Goal: Task Accomplishment & Management: Use online tool/utility

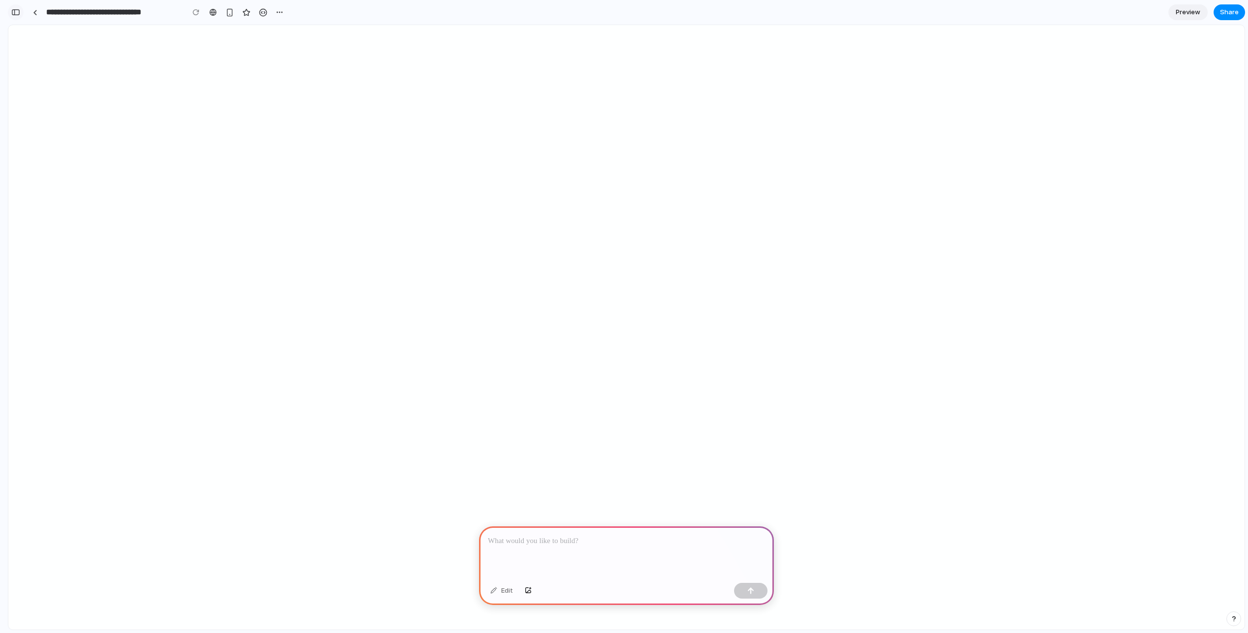
click at [15, 12] on div "button" at bounding box center [15, 12] width 9 height 7
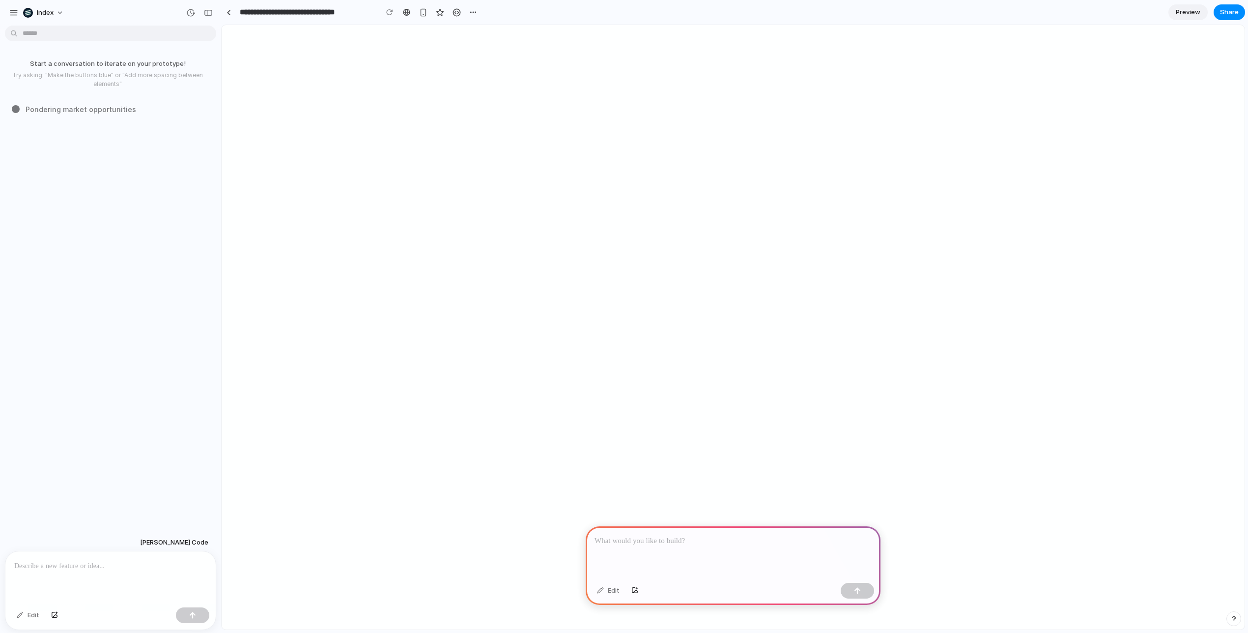
click at [140, 560] on p at bounding box center [110, 566] width 193 height 12
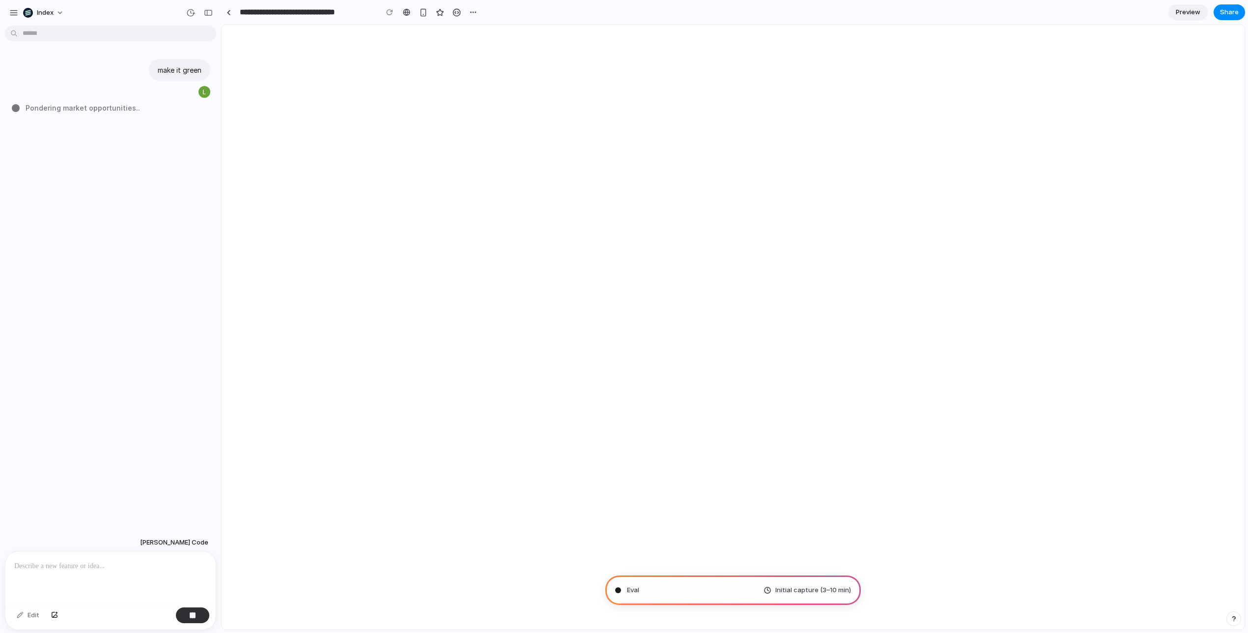
click at [151, 182] on div "make it green Pondering market opportunities .." at bounding box center [107, 281] width 215 height 504
click at [212, 15] on div "button" at bounding box center [208, 12] width 9 height 7
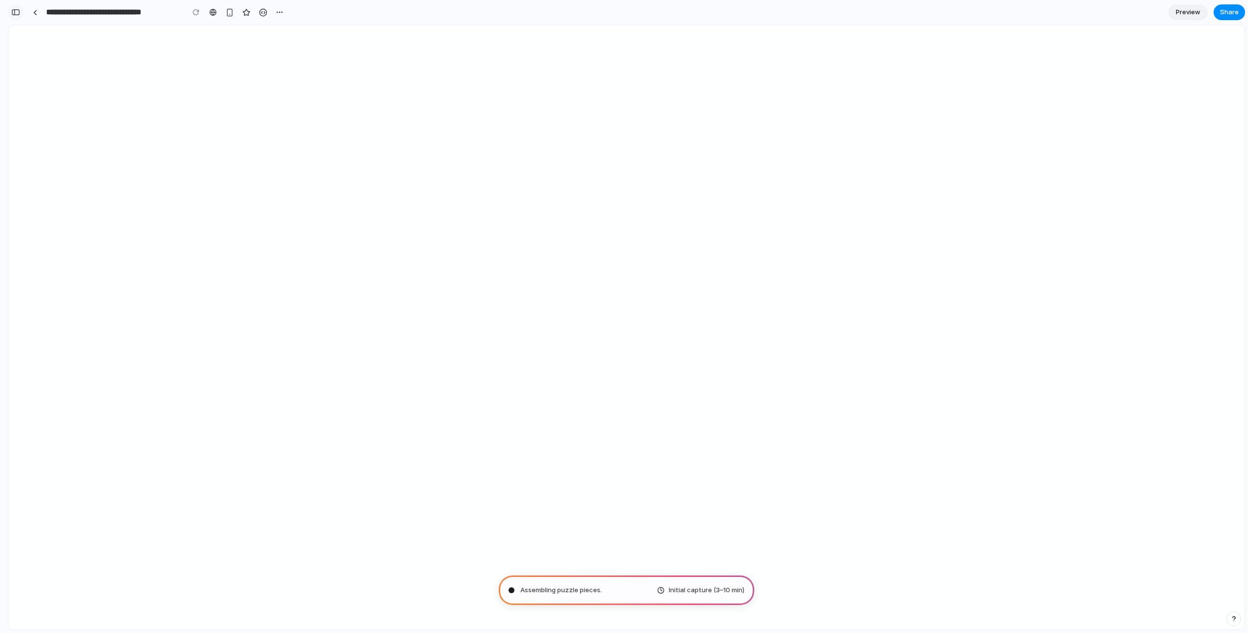
click at [16, 14] on div "button" at bounding box center [15, 12] width 9 height 7
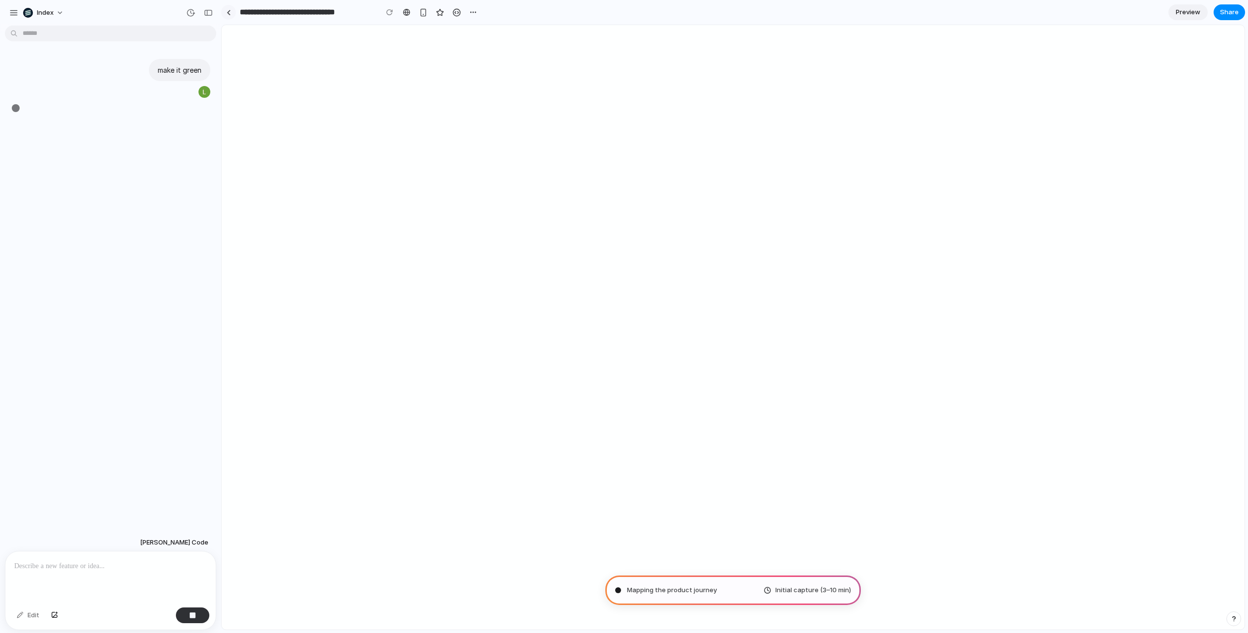
click at [228, 10] on div at bounding box center [229, 12] width 4 height 5
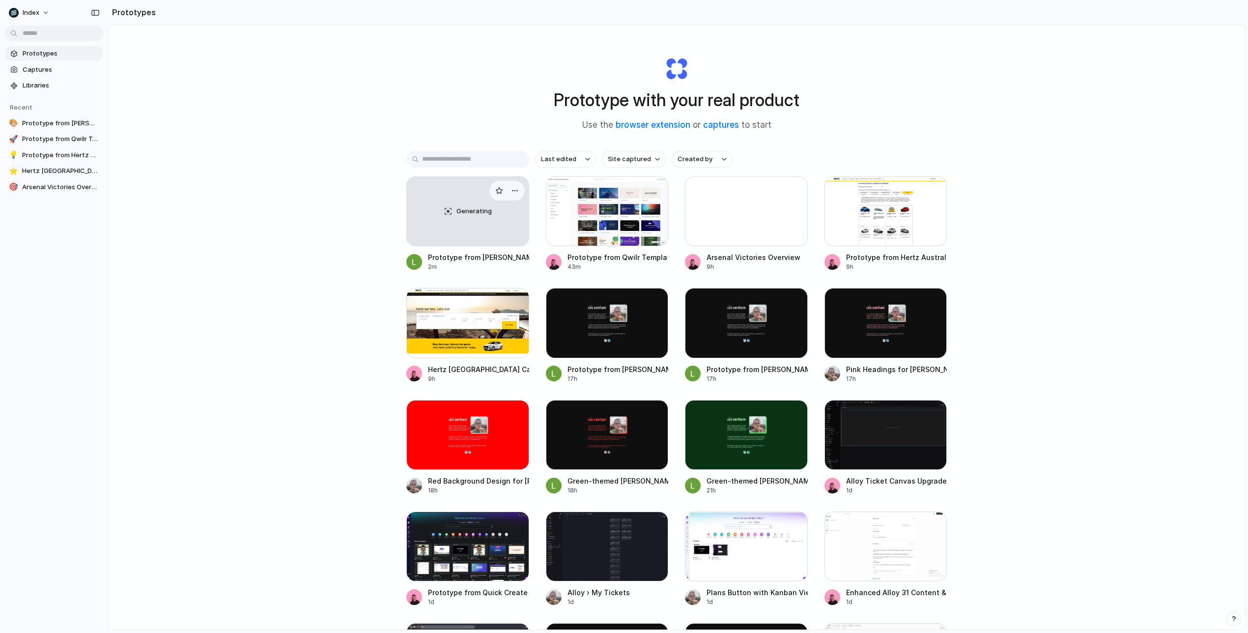
click at [455, 220] on div "Generating" at bounding box center [468, 211] width 122 height 69
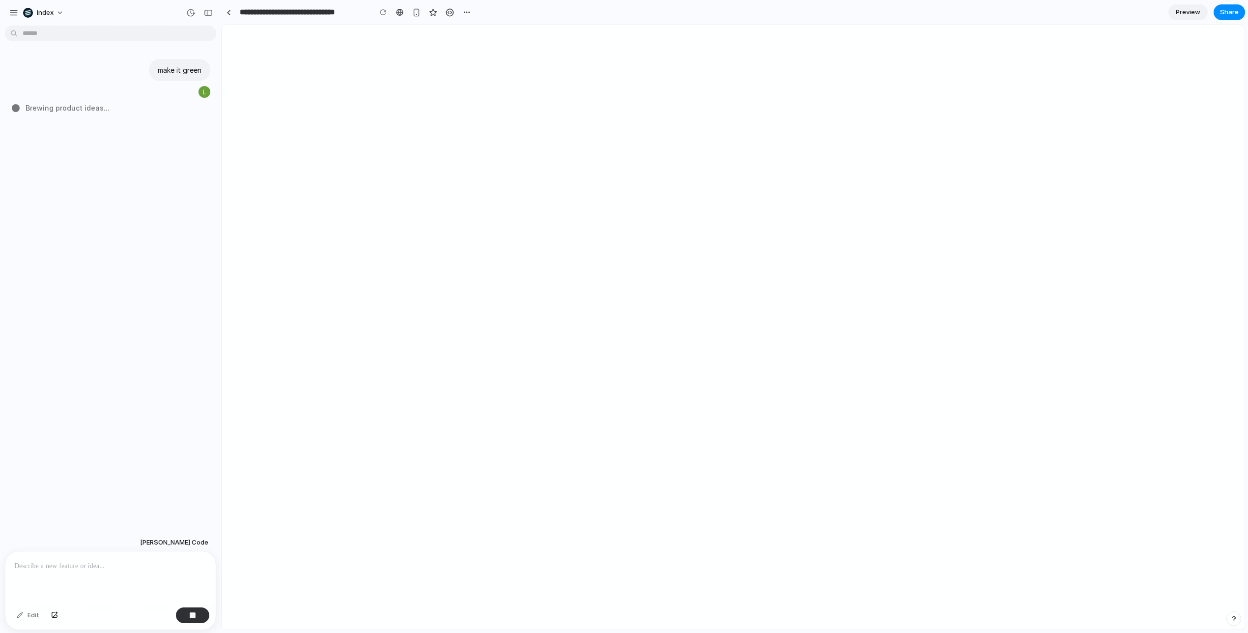
type input "**********"
click at [77, 251] on div "make it green Brewing product ideas .." at bounding box center [107, 281] width 215 height 504
click at [77, 251] on div "make it green Brewing product ..." at bounding box center [107, 281] width 215 height 504
